Goal: Task Accomplishment & Management: Use online tool/utility

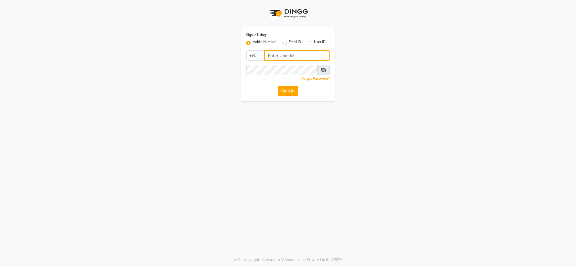
click at [292, 58] on input "Username" at bounding box center [297, 55] width 66 height 10
type input "9046518499"
click at [278, 86] on button "Sign In" at bounding box center [288, 91] width 21 height 10
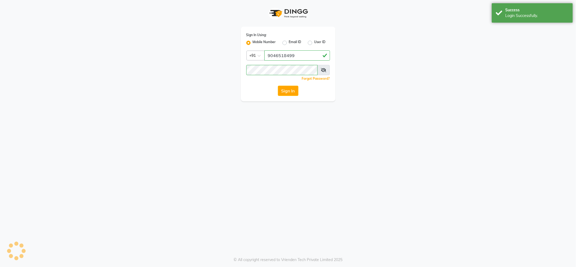
select select "service"
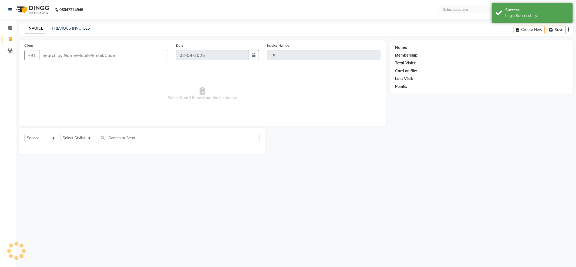
type input "5194"
select select "en"
select select "5687"
